Goal: Task Accomplishment & Management: Use online tool/utility

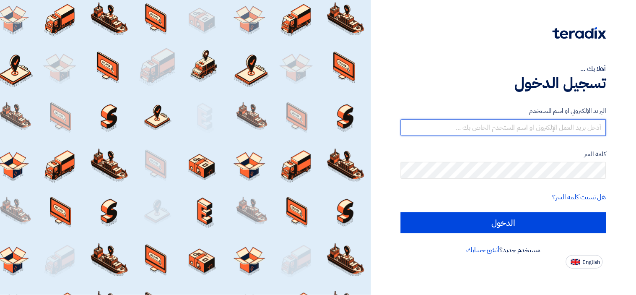
click at [508, 121] on input "text" at bounding box center [503, 127] width 205 height 17
type input "[EMAIL_ADDRESS][DOMAIN_NAME]"
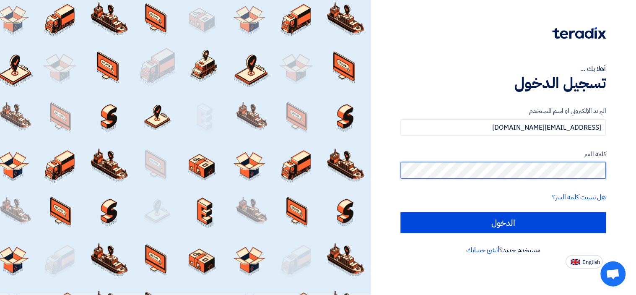
click at [401, 212] on input "الدخول" at bounding box center [503, 222] width 205 height 21
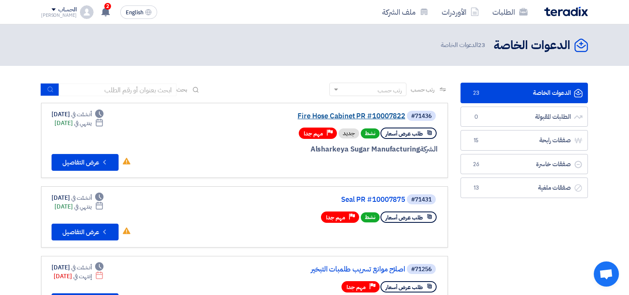
click at [337, 116] on link "Fire Hose Cabinet PR #10007822" at bounding box center [322, 116] width 168 height 8
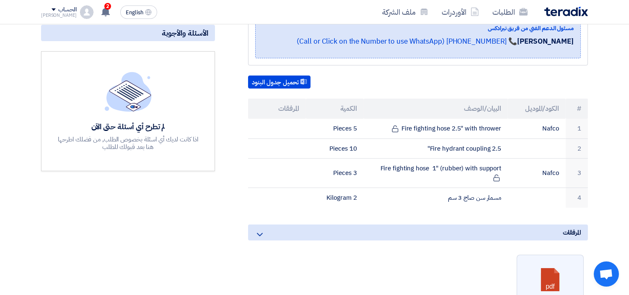
scroll to position [186, 0]
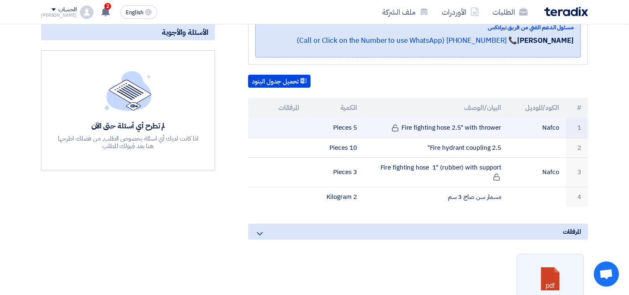
click at [437, 121] on td "Fire fighting hose 2.5" with thrower" at bounding box center [436, 128] width 145 height 20
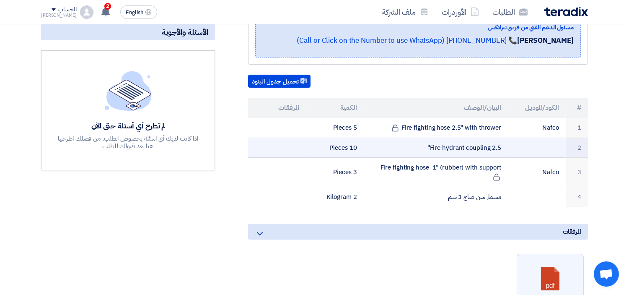
click at [482, 143] on td "Fire hydrant coupling 2.5"" at bounding box center [436, 147] width 145 height 20
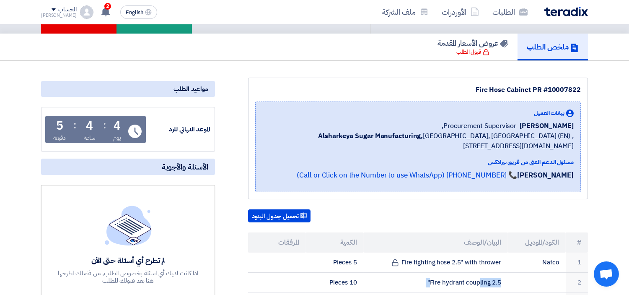
scroll to position [140, 0]
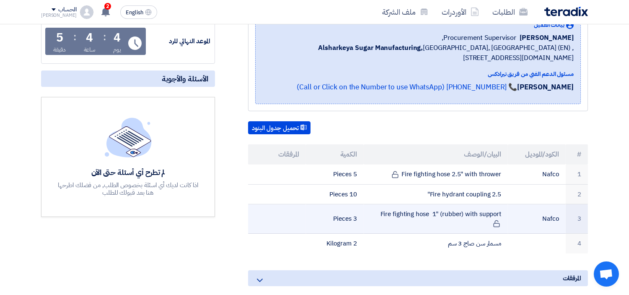
click at [401, 210] on td "Fire fighting hose 1" (rubber) with support" at bounding box center [436, 218] width 145 height 29
copy tr "Fire fighting hose 1" (rubber) with support"
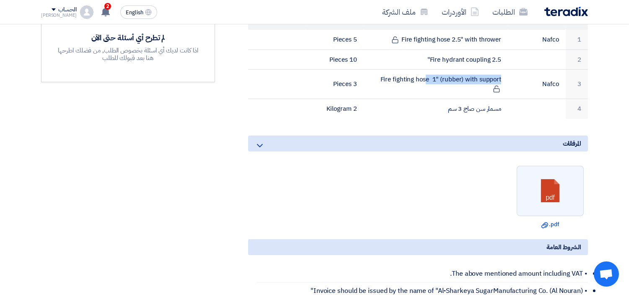
scroll to position [279, 0]
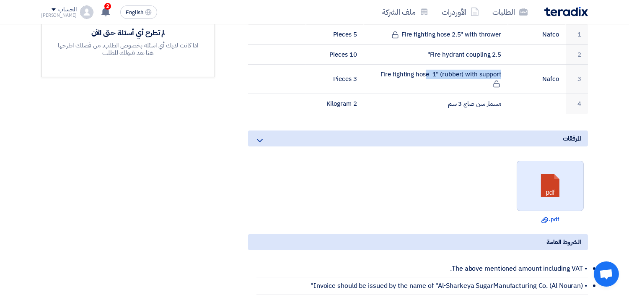
click at [554, 175] on link at bounding box center [550, 186] width 67 height 50
